Goal: Information Seeking & Learning: Learn about a topic

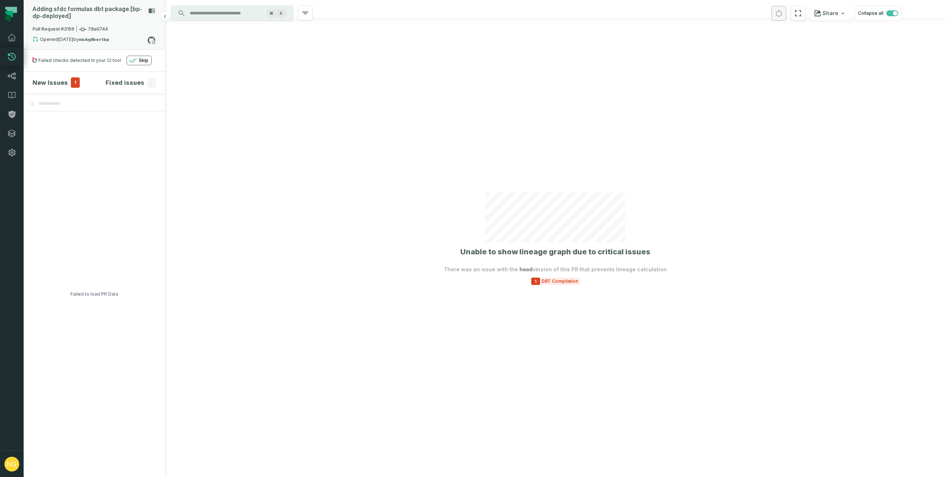
click at [61, 31] on span "Pull Request #3159 78a0744" at bounding box center [69, 29] width 75 height 7
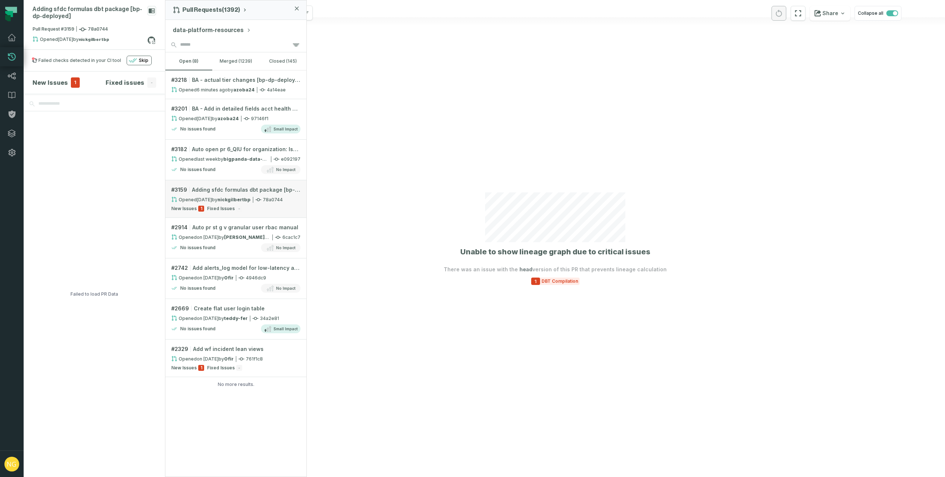
click at [226, 209] on span "Fixed Issues" at bounding box center [221, 209] width 28 height 6
click at [101, 121] on button "Modified models" at bounding box center [94, 126] width 141 height 31
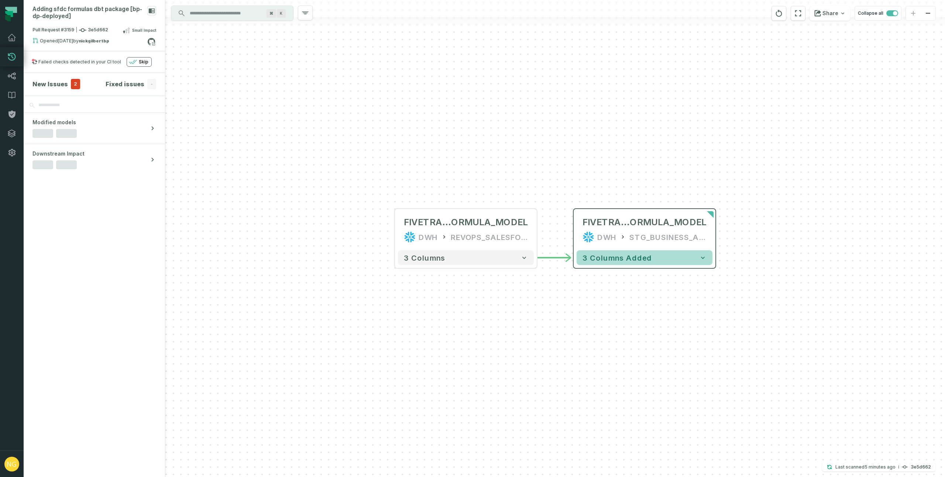
click at [703, 261] on icon "button" at bounding box center [702, 257] width 7 height 7
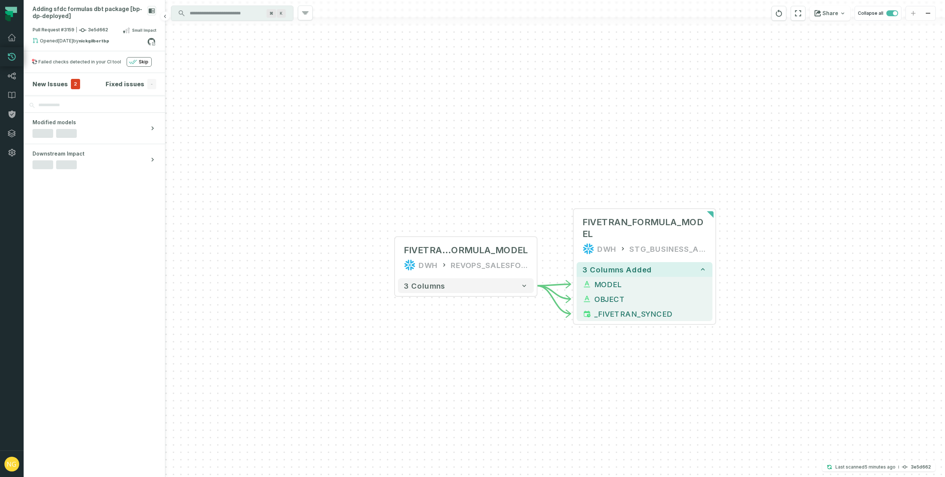
click at [50, 88] on h4 "New Issues" at bounding box center [49, 84] width 35 height 9
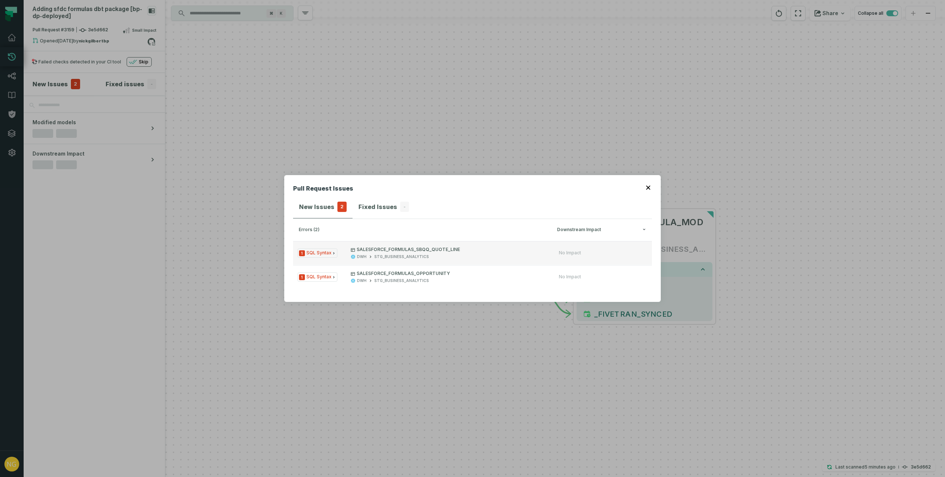
click at [334, 253] on icon "Issue Type" at bounding box center [333, 253] width 1 height 2
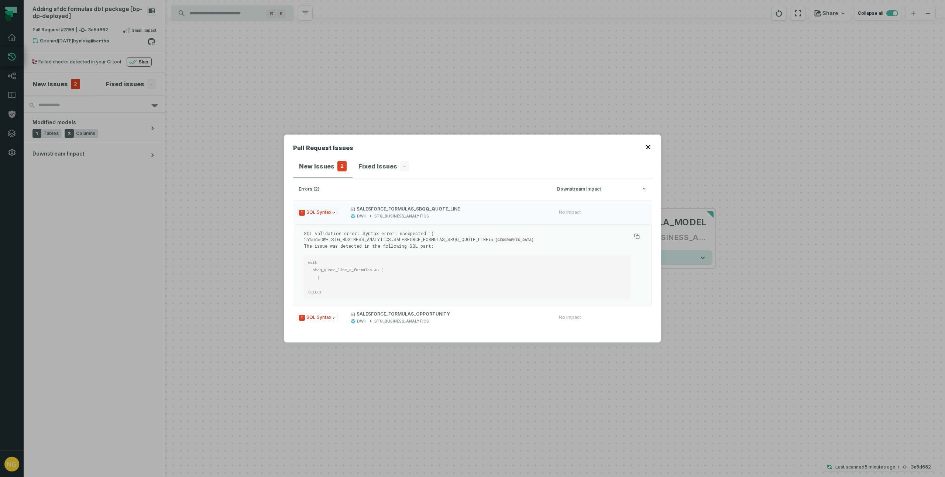
click at [646, 149] on icon "button" at bounding box center [648, 147] width 4 height 4
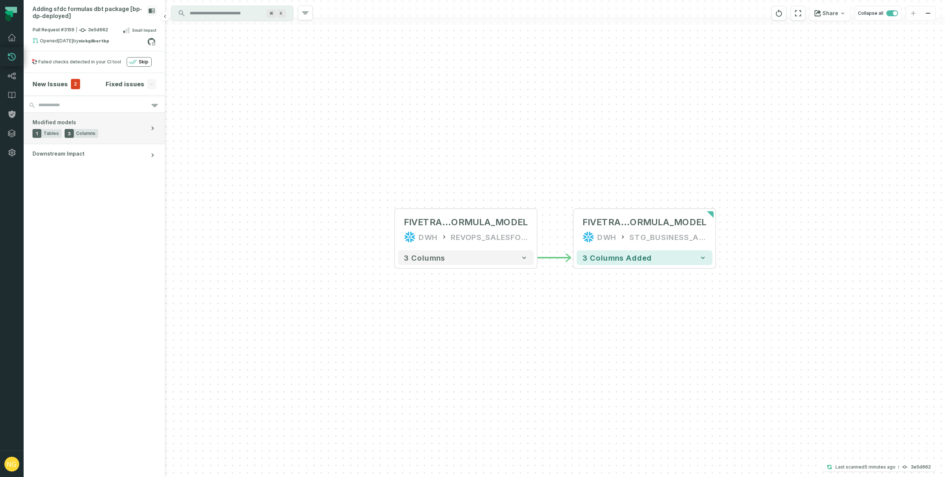
click at [113, 134] on button "Modified models 1 Tables 3 Columns" at bounding box center [94, 128] width 141 height 31
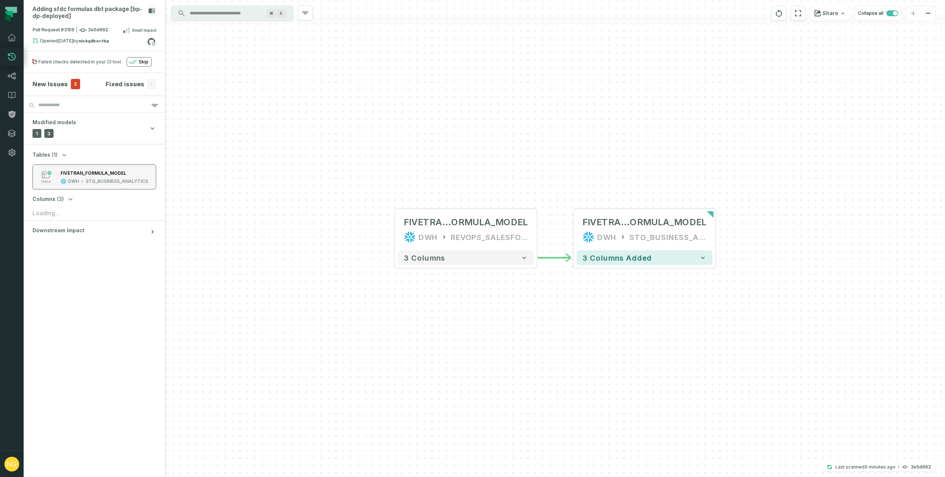
click at [112, 181] on div "STG_BUSINESS_ANALYTICS" at bounding box center [117, 182] width 62 height 6
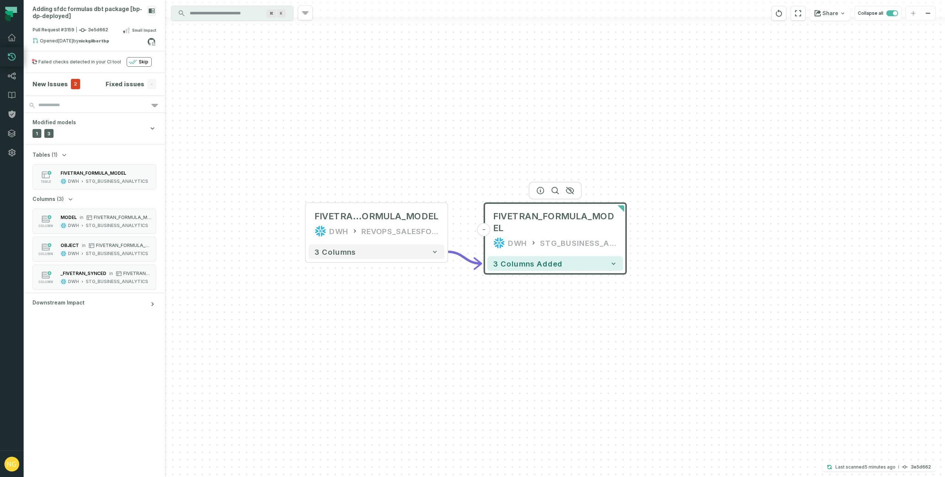
click at [289, 149] on div "- FIVETRAN_FORMULA_MODEL DWH STG_BUSINESS_ANALYTICS 3 columns added FIVETRAN_F …" at bounding box center [554, 238] width 779 height 477
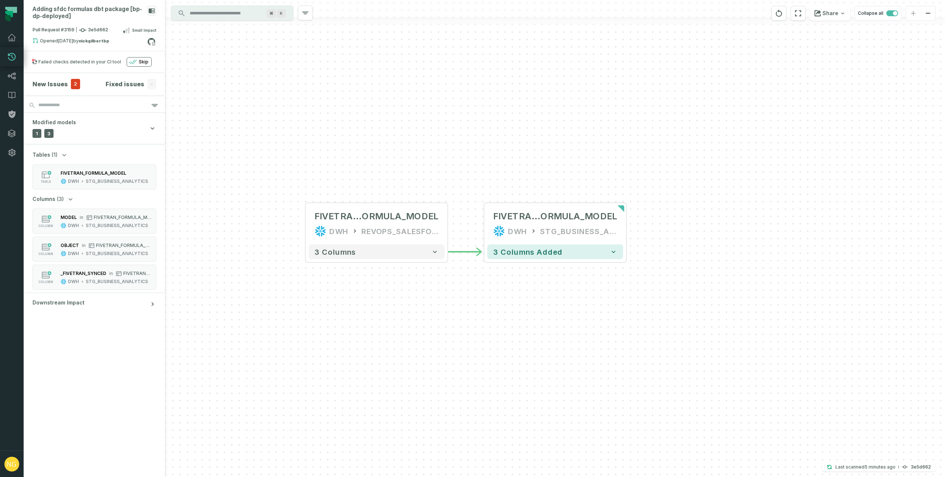
click at [64, 154] on icon "button" at bounding box center [64, 154] width 7 height 7
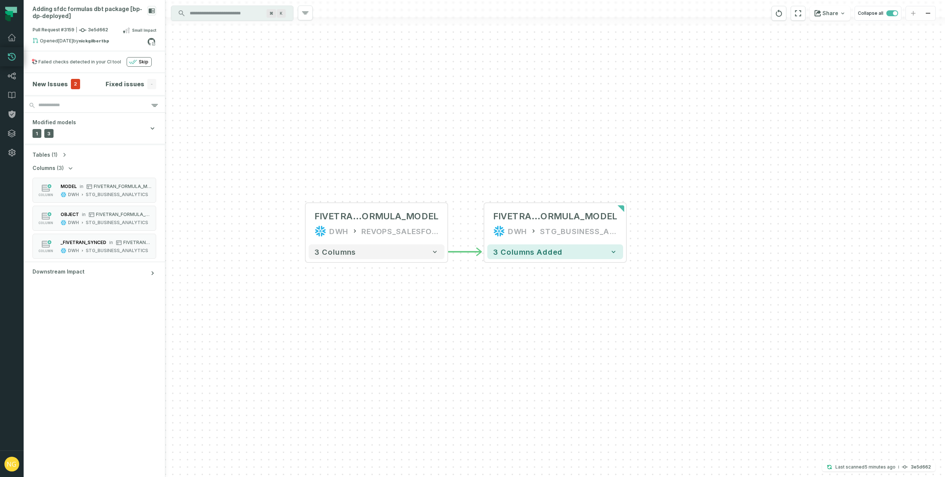
click at [65, 169] on button "Columns (3)" at bounding box center [53, 168] width 42 height 7
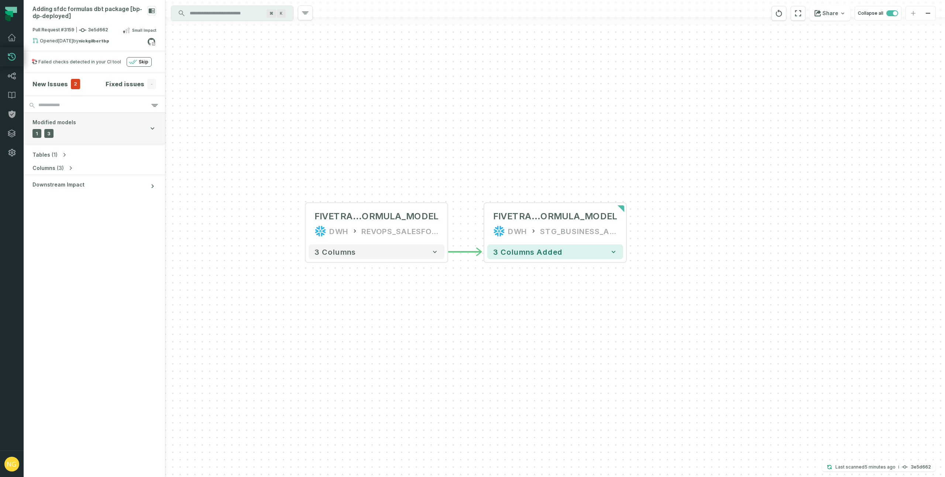
click at [82, 142] on button "Modified models 1 Tables 3 Columns" at bounding box center [94, 128] width 141 height 31
click at [60, 89] on div "New Issues 2" at bounding box center [56, 84] width 48 height 10
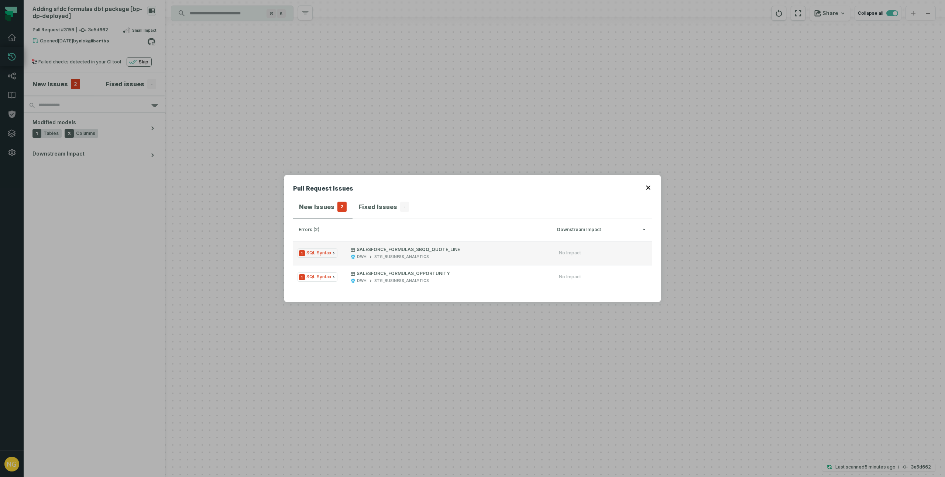
click at [336, 253] on span "1 SQL Syntax" at bounding box center [317, 253] width 40 height 9
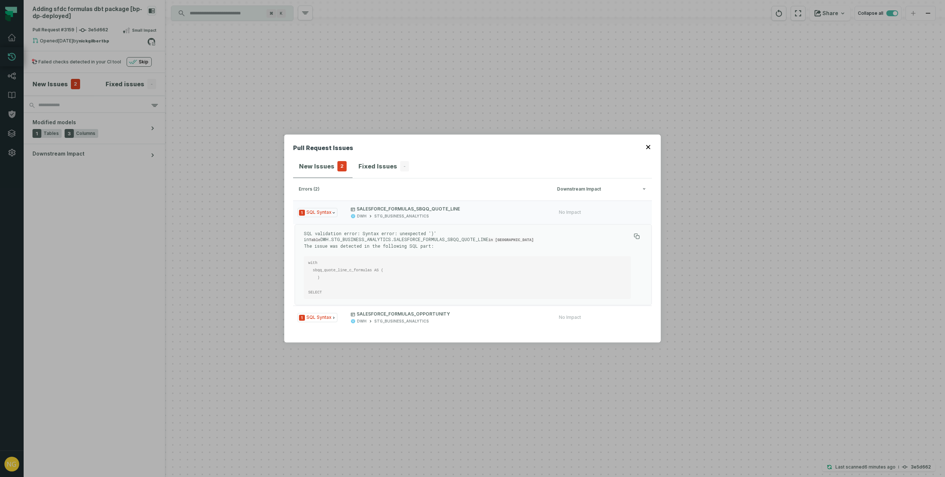
click at [647, 149] on icon "button" at bounding box center [648, 147] width 4 height 4
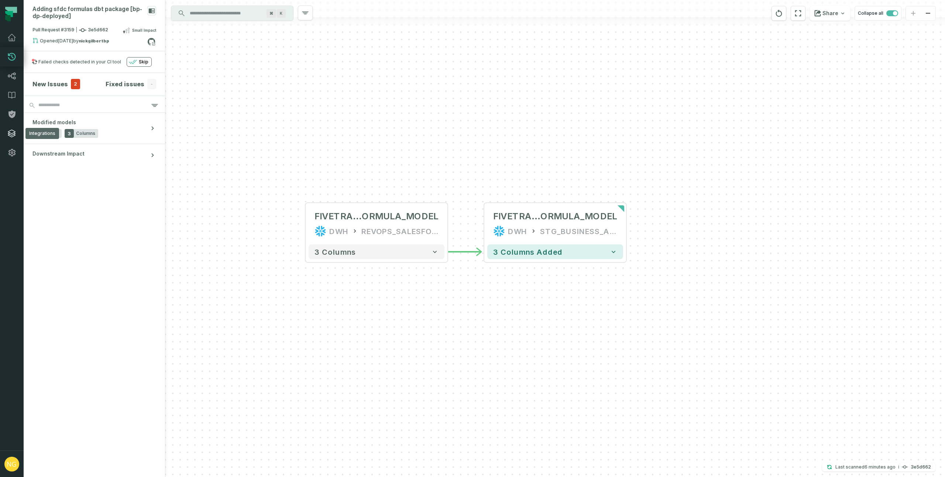
click at [19, 133] on link "Integrations" at bounding box center [12, 133] width 24 height 19
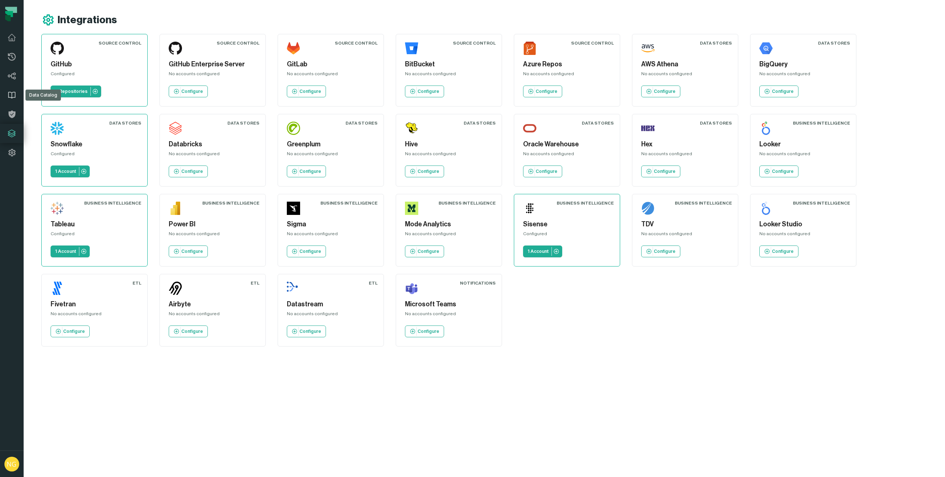
click at [15, 98] on icon at bounding box center [11, 95] width 9 height 9
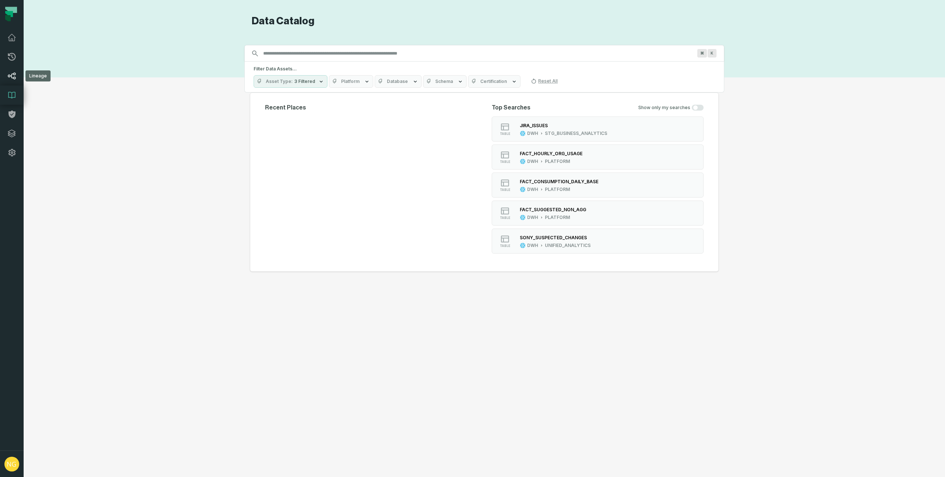
click at [11, 76] on icon at bounding box center [12, 76] width 8 height 7
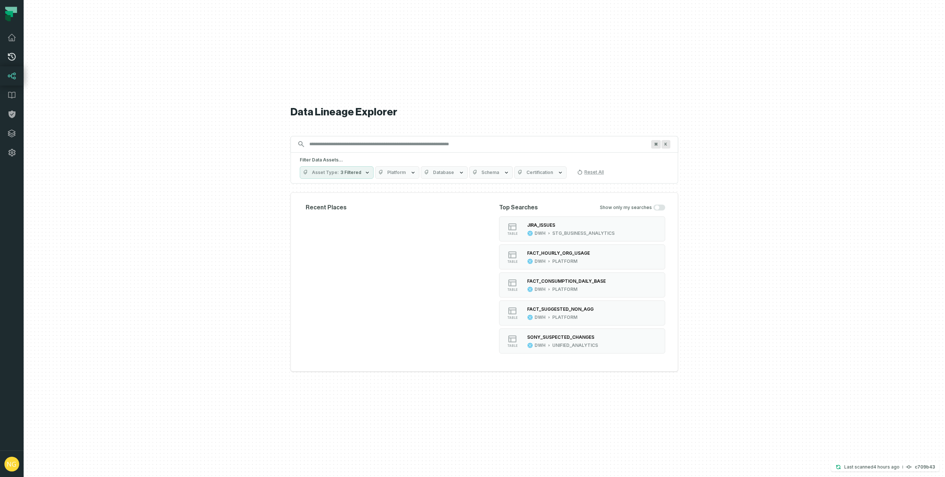
click at [16, 57] on icon at bounding box center [11, 56] width 9 height 9
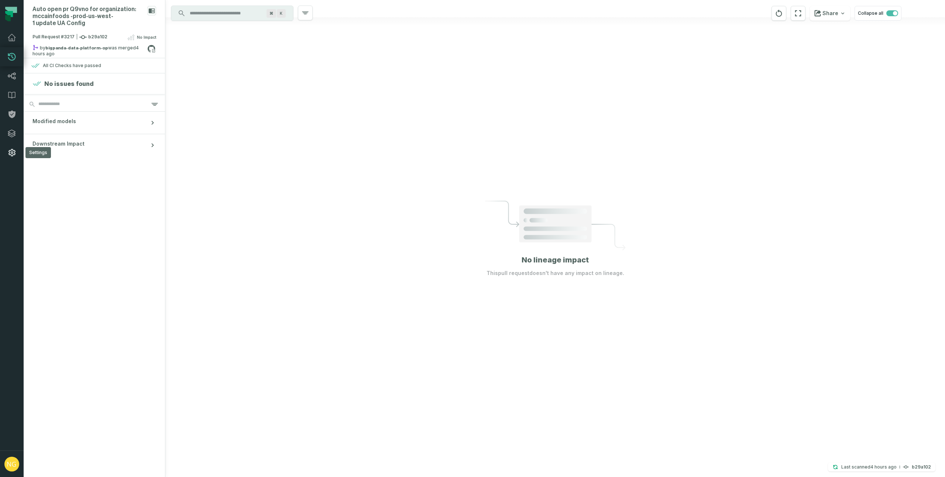
click at [11, 154] on icon at bounding box center [11, 152] width 9 height 9
click at [16, 133] on icon at bounding box center [11, 133] width 9 height 9
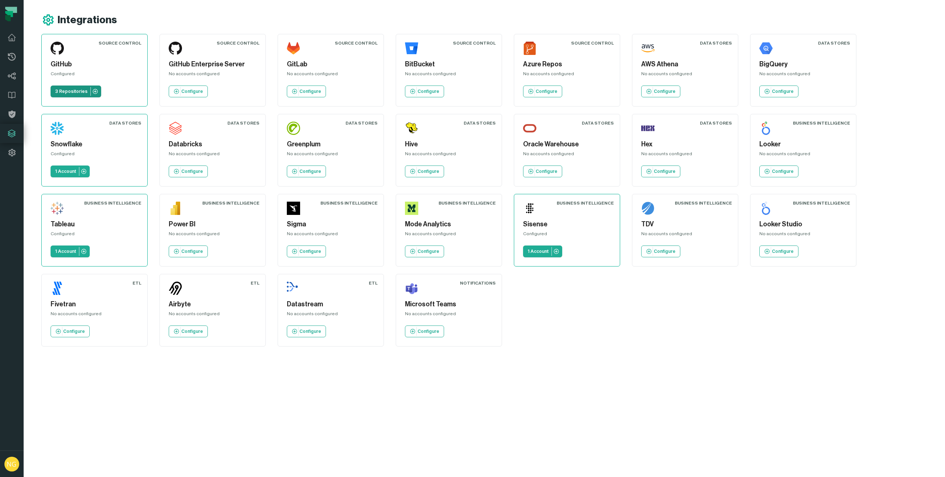
click at [64, 87] on link "3 Repositories" at bounding box center [76, 92] width 51 height 12
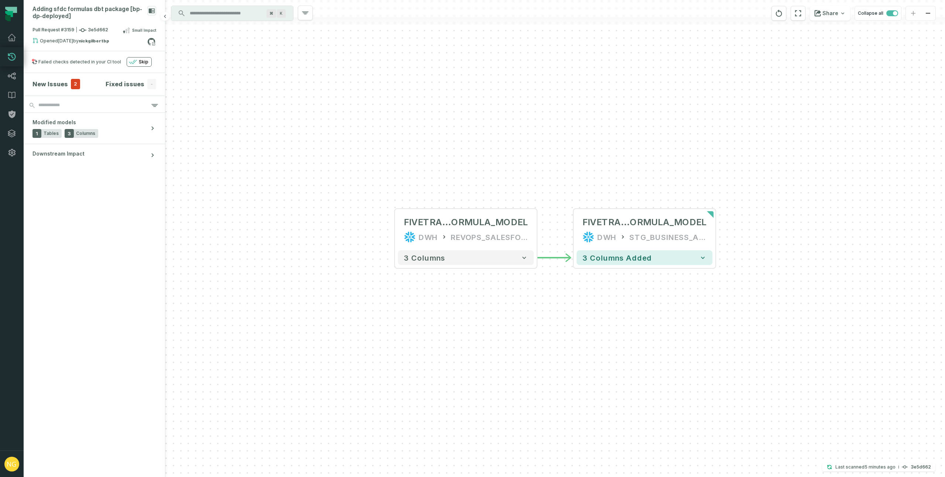
click at [53, 77] on section "New Issues 2 Fixed issues -" at bounding box center [94, 84] width 141 height 22
click at [52, 87] on h4 "New Issues" at bounding box center [49, 84] width 35 height 9
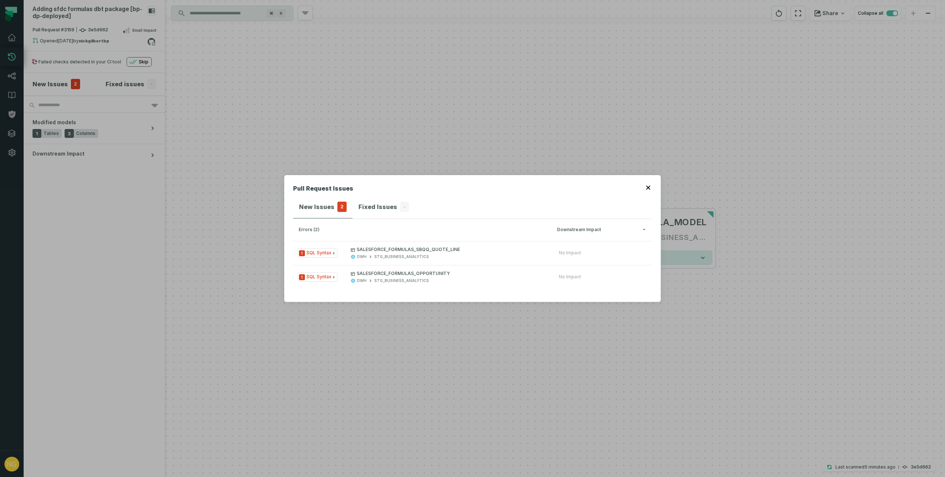
click at [648, 187] on icon "button" at bounding box center [648, 188] width 4 height 4
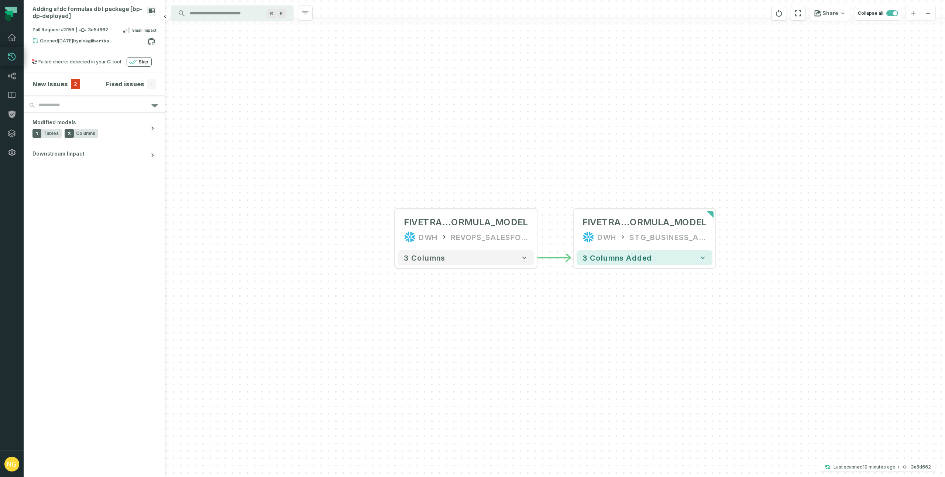
click at [56, 85] on h4 "New Issues" at bounding box center [49, 84] width 35 height 9
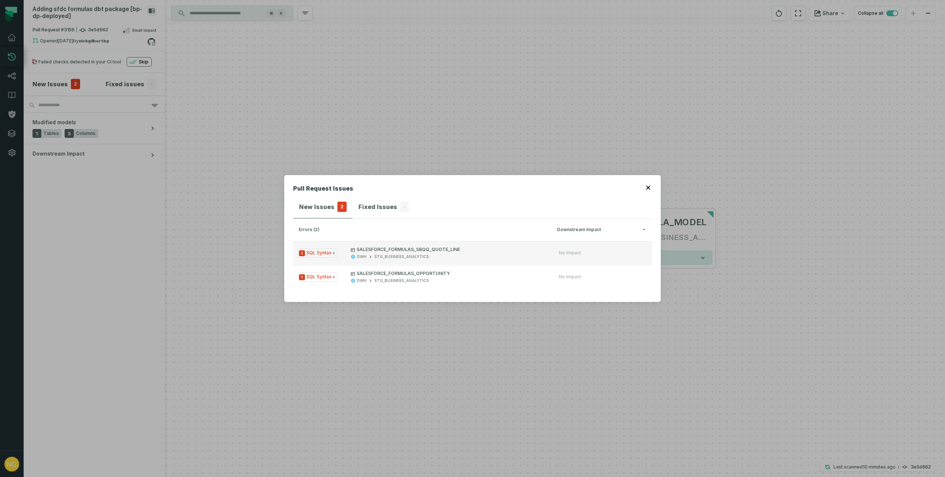
click at [319, 253] on span "1 SQL Syntax" at bounding box center [317, 253] width 40 height 9
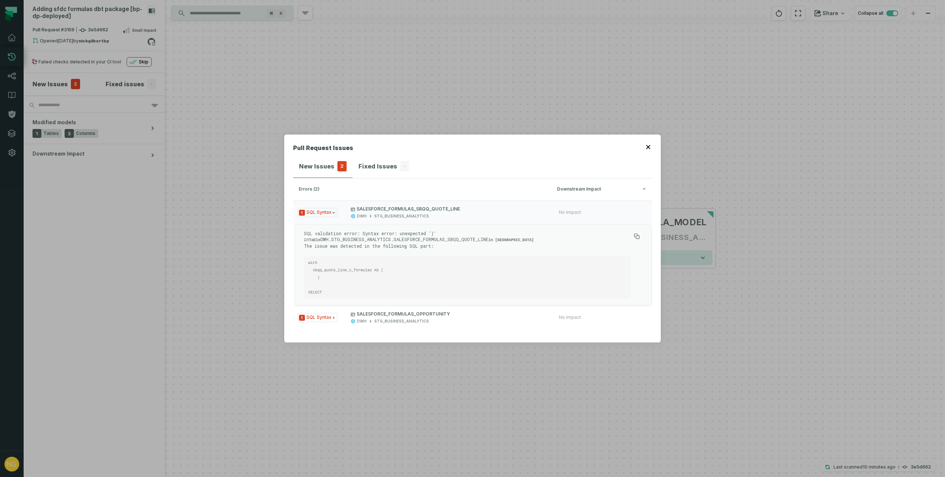
click at [349, 279] on pre "with sbqq_quote_line_c_formulas AS ( ) SELECT" at bounding box center [467, 277] width 327 height 43
click at [371, 272] on code "with sbqq_quote_line_c_formulas AS ( ) SELECT" at bounding box center [345, 278] width 75 height 34
drag, startPoint x: 651, startPoint y: 148, endPoint x: 625, endPoint y: 156, distance: 27.7
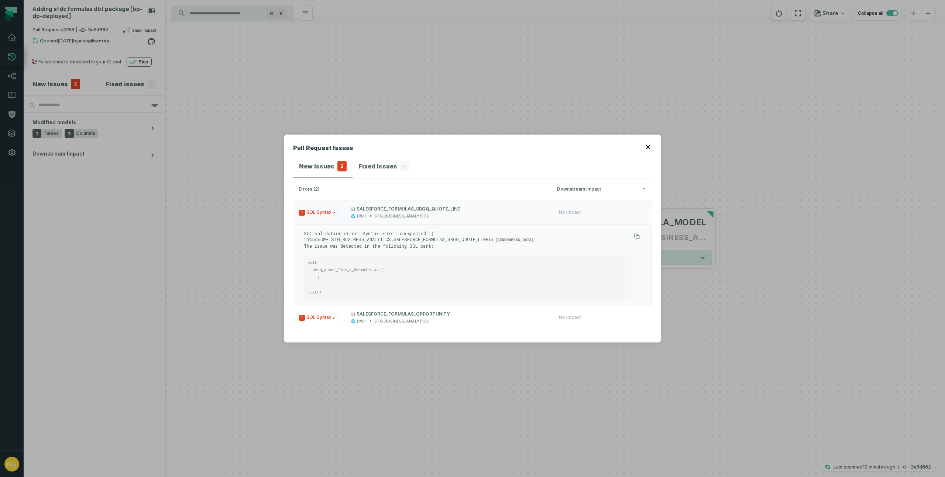
click at [651, 149] on button "button" at bounding box center [649, 147] width 6 height 6
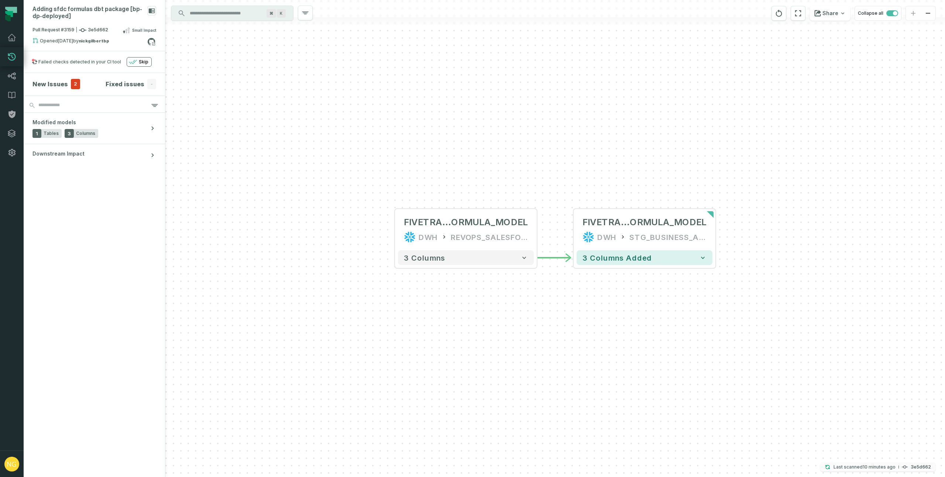
click at [829, 469] on icon "button" at bounding box center [827, 468] width 4 height 4
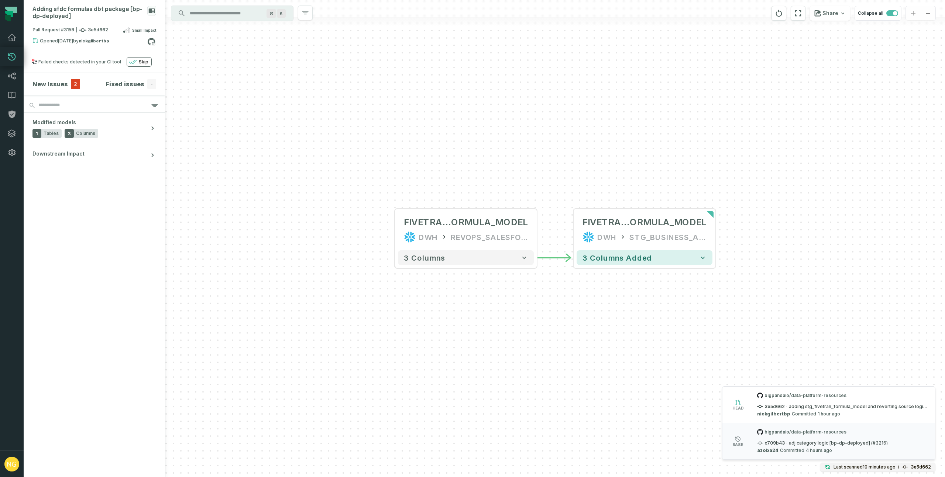
click at [658, 391] on div "FIVETRAN_F ORMULA_MODEL DWH REVOPS_SALESFORCE_RAW - 3 columns - FIVETRAN_F ORMU…" at bounding box center [554, 238] width 779 height 477
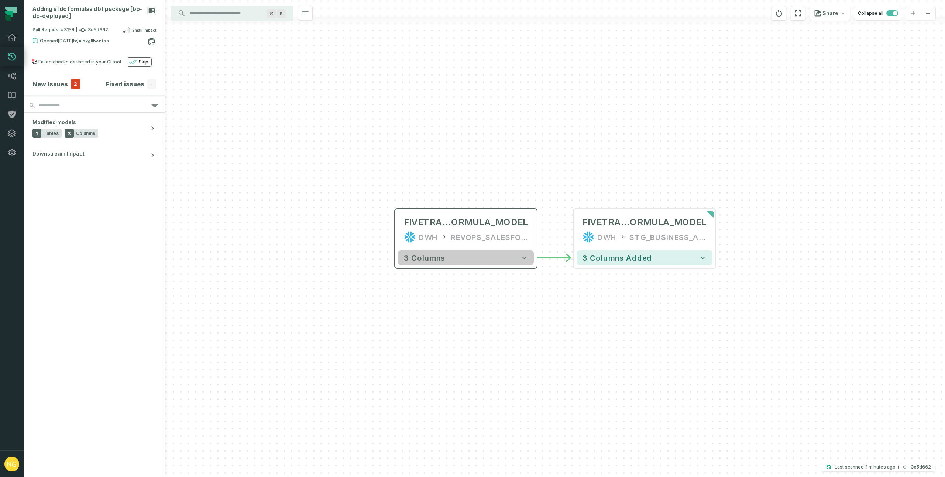
click at [490, 258] on button "3 columns" at bounding box center [466, 258] width 136 height 15
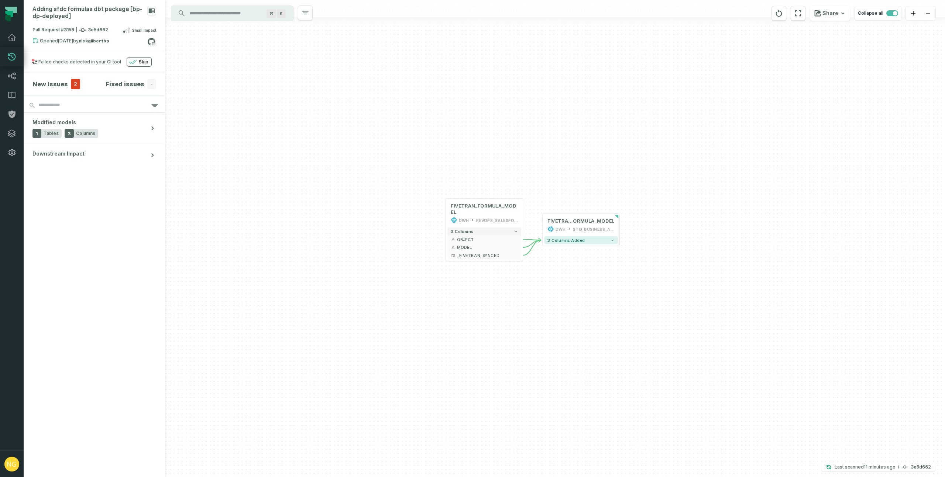
drag, startPoint x: 701, startPoint y: 259, endPoint x: 651, endPoint y: 182, distance: 92.3
click at [651, 182] on div "FIVETRAN_FORMULA_MODEL DWH REVOPS_SALESFORCE_RAW - 3 columns OBJECT - MODEL - _…" at bounding box center [554, 238] width 779 height 477
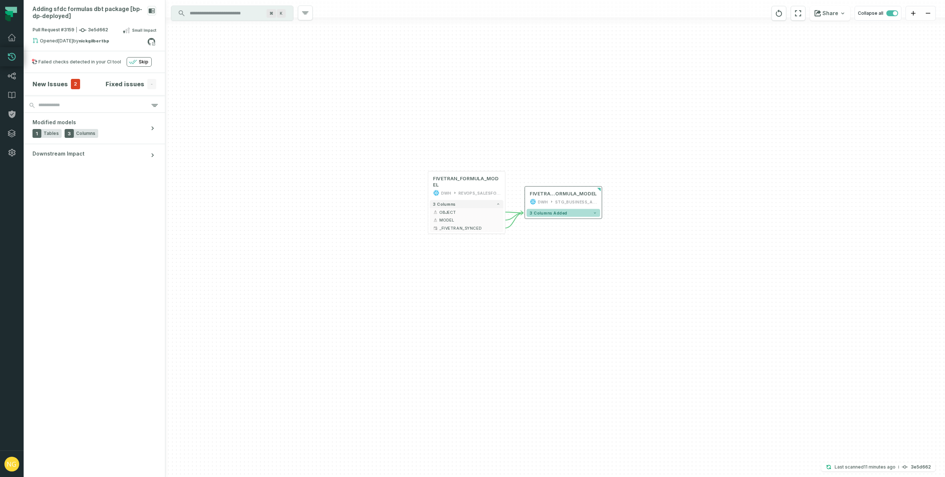
click at [594, 216] on button "3 columns added" at bounding box center [562, 213] width 73 height 8
click at [153, 42] on icon at bounding box center [151, 42] width 10 height 10
